Goal: Navigation & Orientation: Find specific page/section

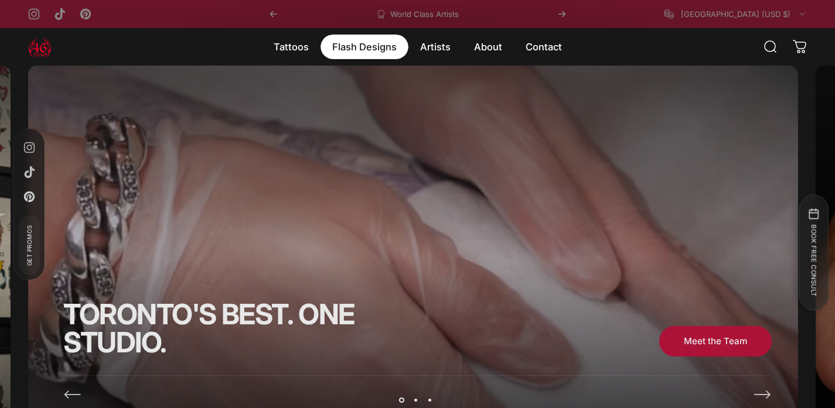
click at [364, 45] on magnet-element "Flash Designs Flash Designs" at bounding box center [365, 47] width 88 height 25
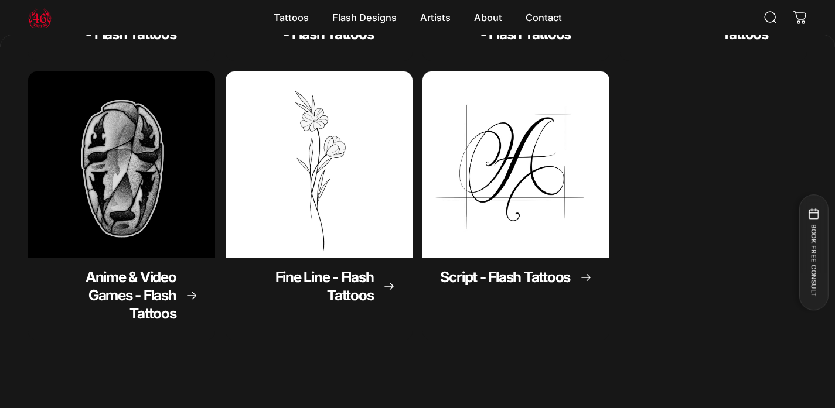
scroll to position [375, 0]
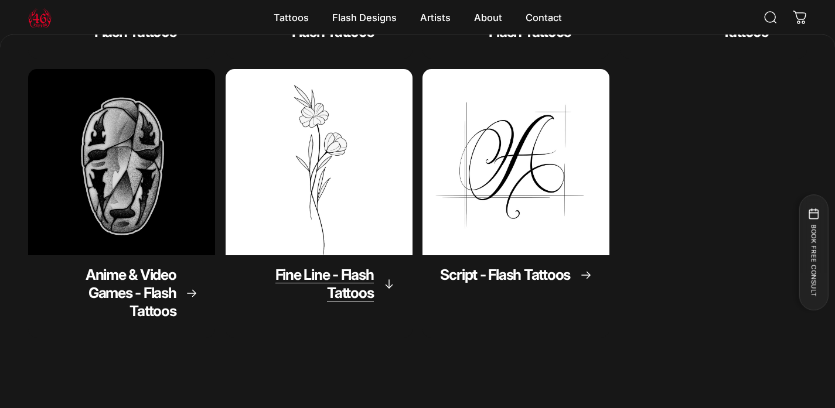
click at [340, 284] on span "Fine Line - Flash Tattoos" at bounding box center [324, 284] width 98 height 36
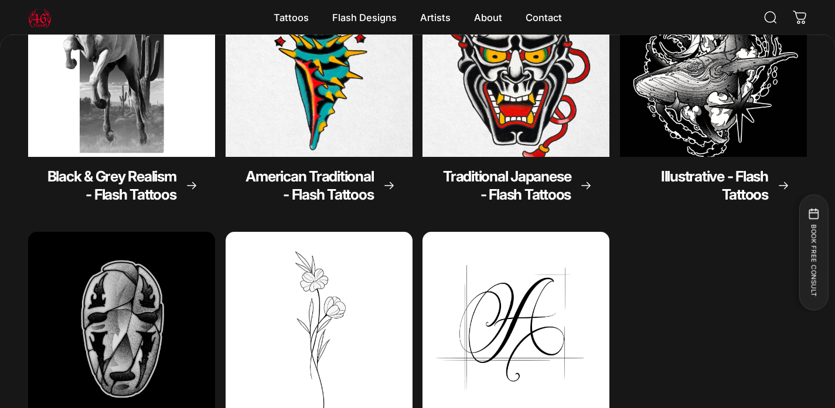
scroll to position [174, 0]
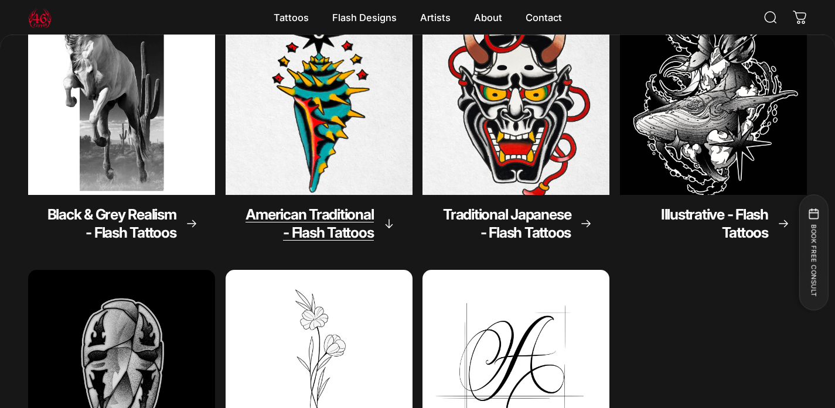
click at [331, 179] on img "American Traditional - Flash Tattoos" at bounding box center [319, 102] width 196 height 196
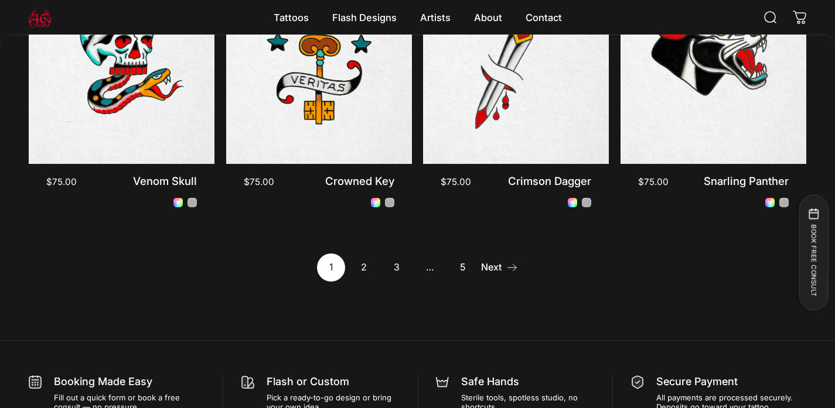
scroll to position [1088, 0]
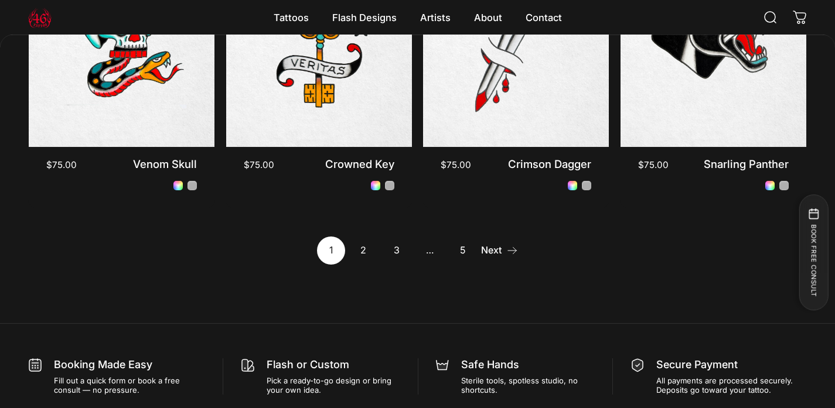
click at [360, 254] on link "2" at bounding box center [364, 251] width 28 height 28
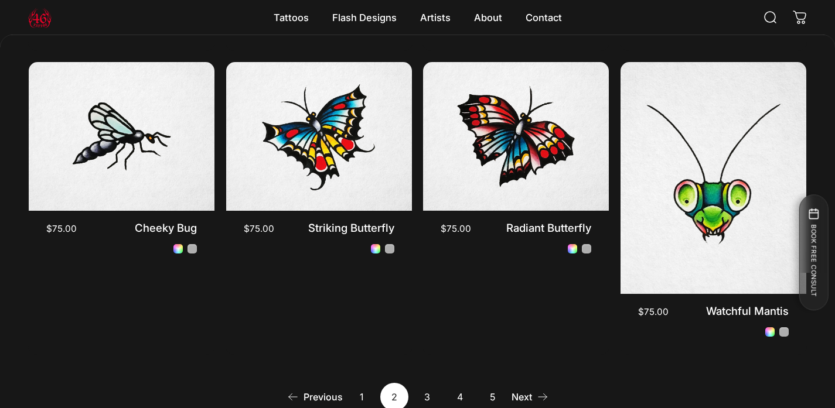
scroll to position [976, 0]
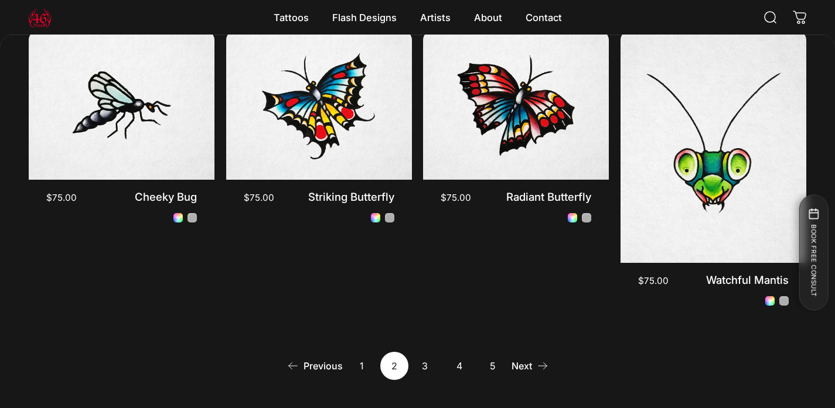
click at [417, 356] on link "3" at bounding box center [427, 366] width 28 height 28
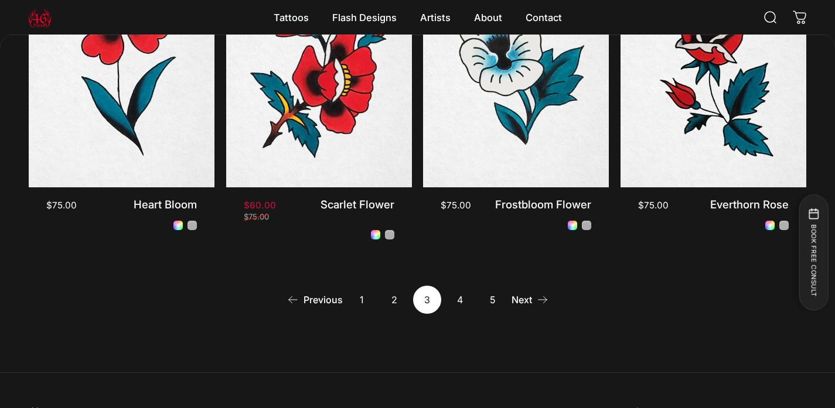
scroll to position [1044, 0]
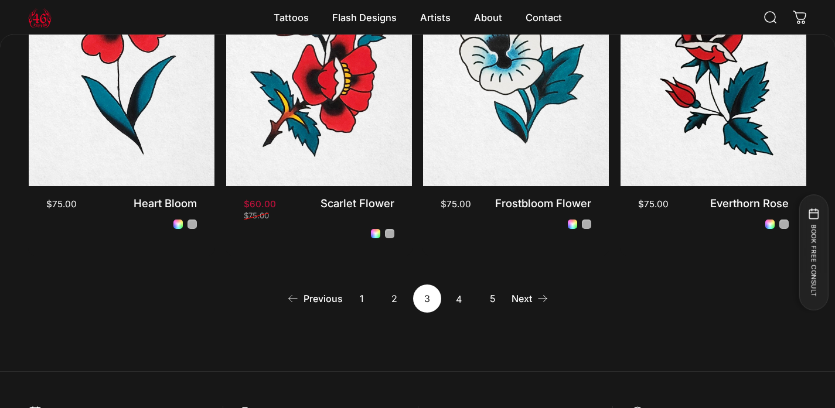
click at [456, 304] on link "4" at bounding box center [460, 299] width 28 height 28
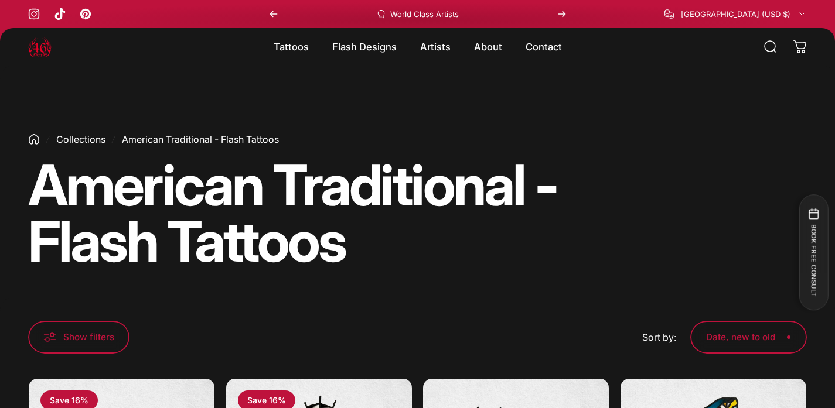
drag, startPoint x: 833, startPoint y: 67, endPoint x: 834, endPoint y: 115, distance: 48.1
click at [834, 115] on div "Collections American Traditional - Flash Tattoos American Traditional - Flash T…" at bounding box center [417, 182] width 835 height 232
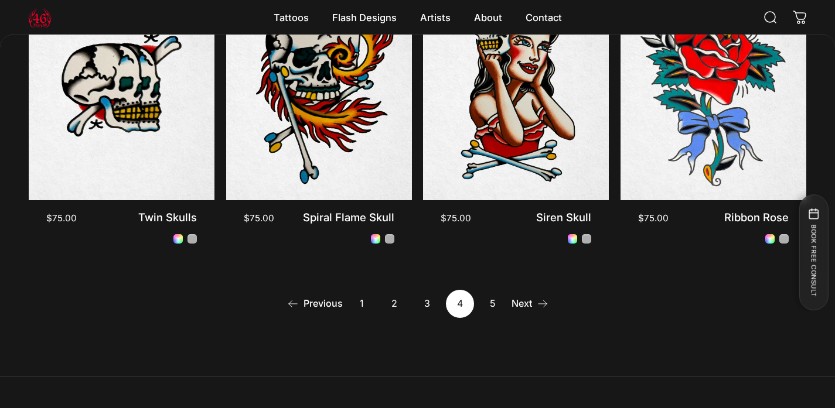
scroll to position [1026, 0]
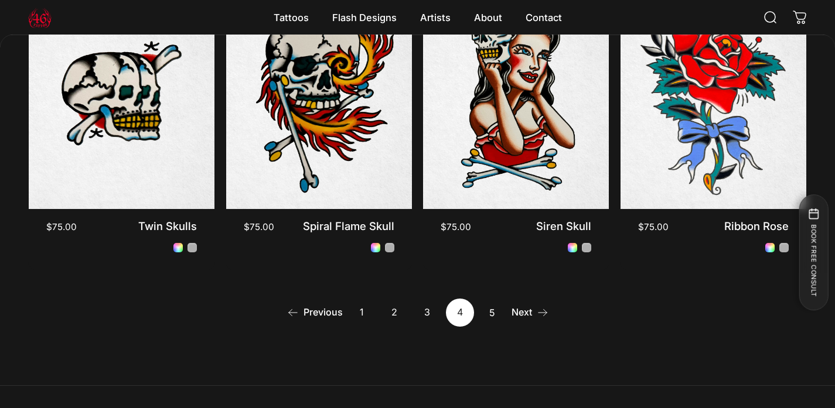
click at [490, 316] on link "5" at bounding box center [493, 313] width 28 height 28
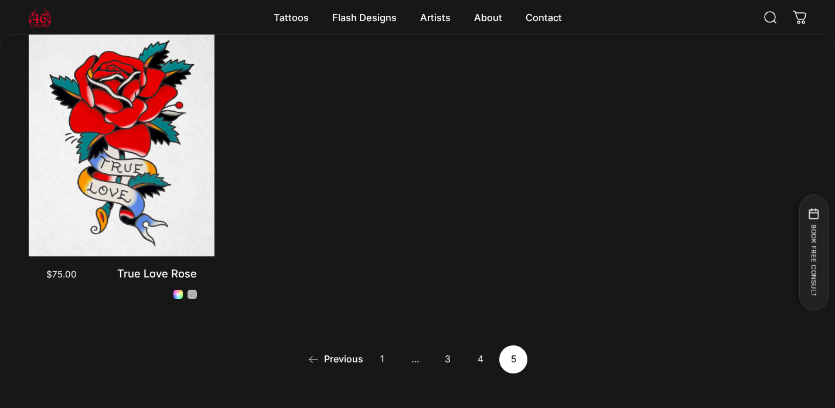
scroll to position [341, 0]
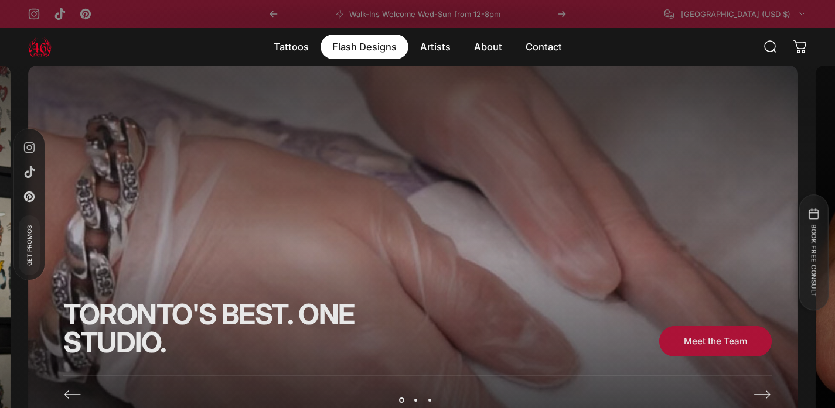
click at [358, 47] on magnet-element "Flash Designs Flash Designs" at bounding box center [365, 47] width 88 height 25
